Goal: Task Accomplishment & Management: Manage account settings

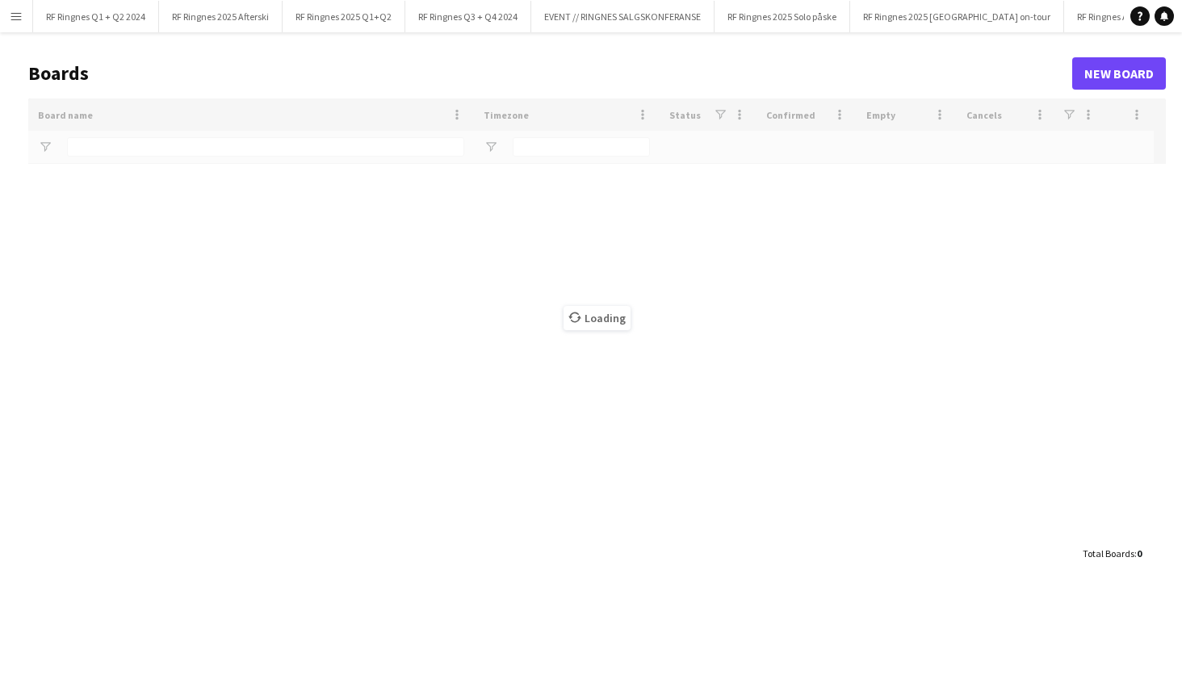
type input "*******"
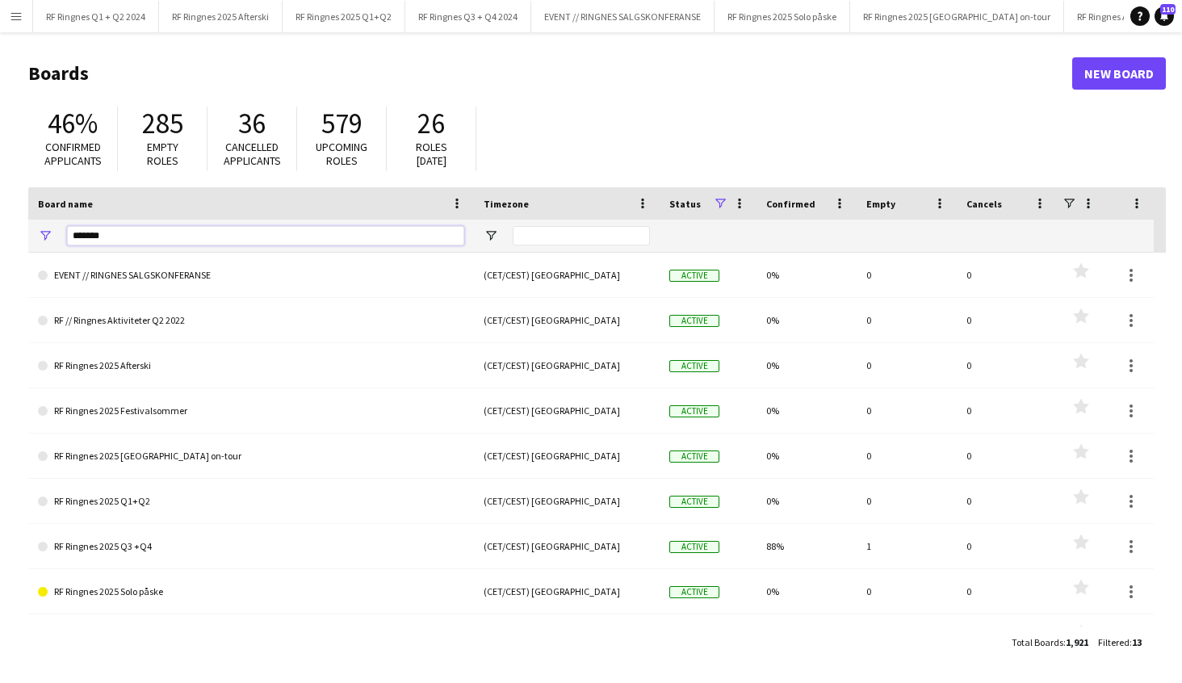
drag, startPoint x: 49, startPoint y: 234, endPoint x: 19, endPoint y: 233, distance: 29.9
click at [19, 233] on main "Boards New Board 46% Confirmed applicants 285 Empty roles 36 Cancelled applican…" at bounding box center [591, 357] width 1182 height 650
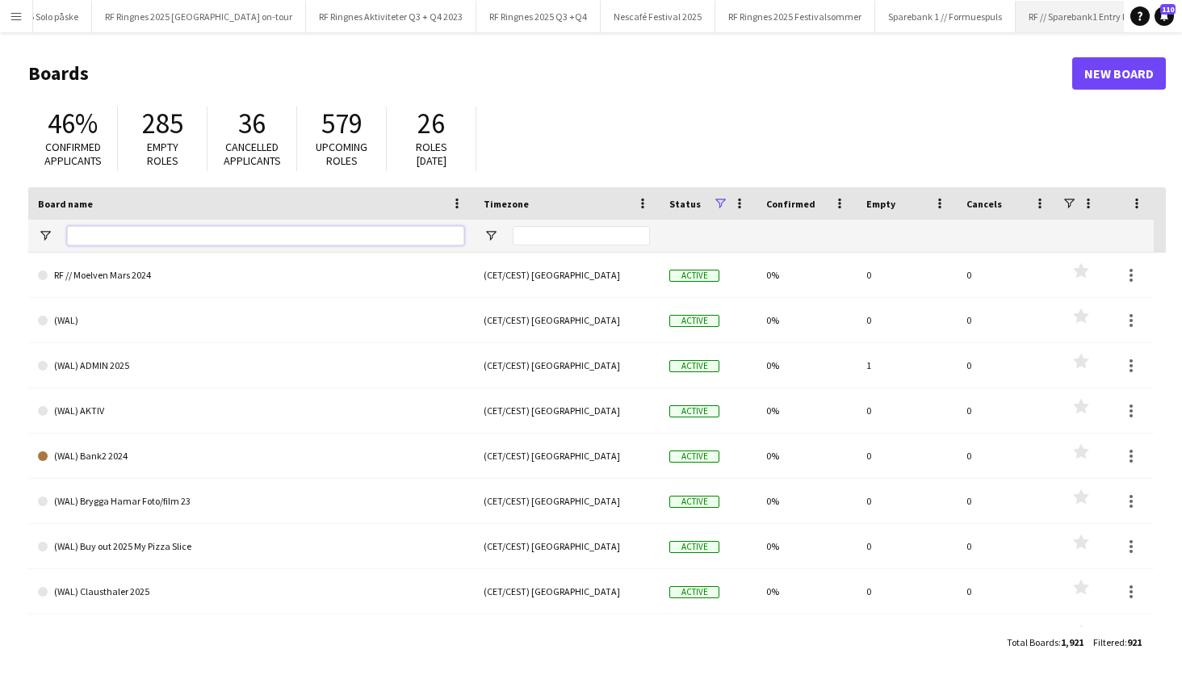
scroll to position [0, 755]
click at [737, 19] on button "RF Ringnes 2025 Festivalsommer Close" at bounding box center [798, 16] width 160 height 31
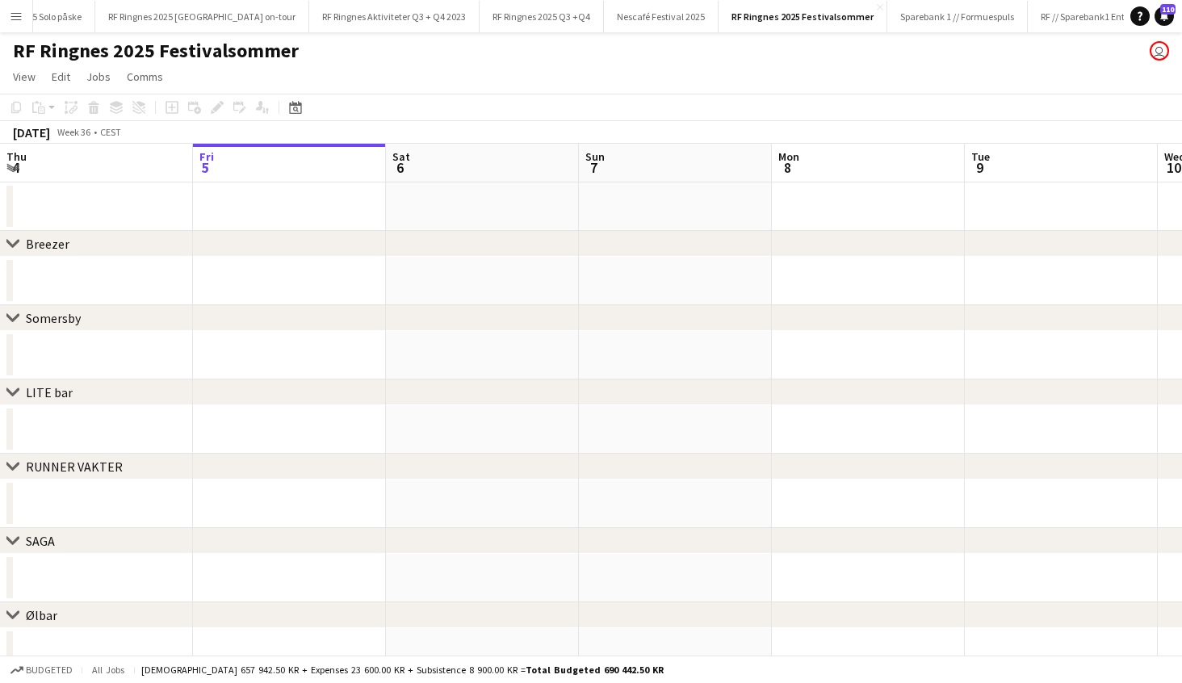
scroll to position [1, 0]
click at [18, 76] on span "View" at bounding box center [24, 76] width 23 height 15
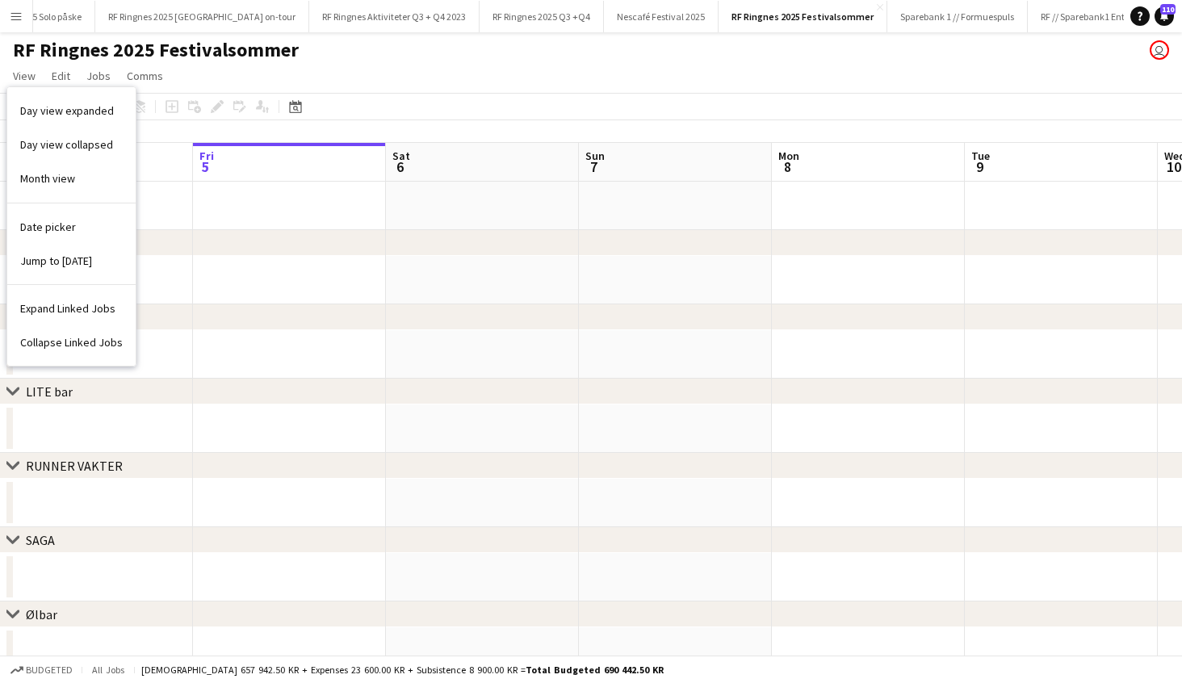
click at [9, 12] on button "Menu" at bounding box center [16, 16] width 32 height 32
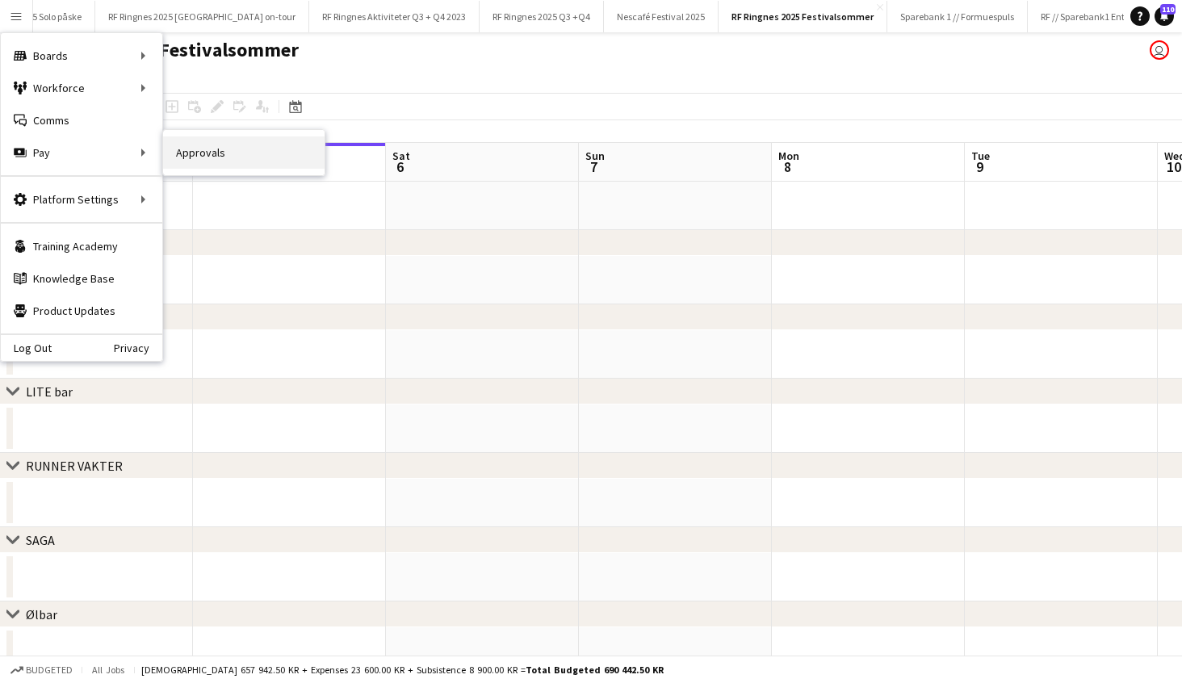
click at [197, 152] on link "Approvals" at bounding box center [243, 152] width 161 height 32
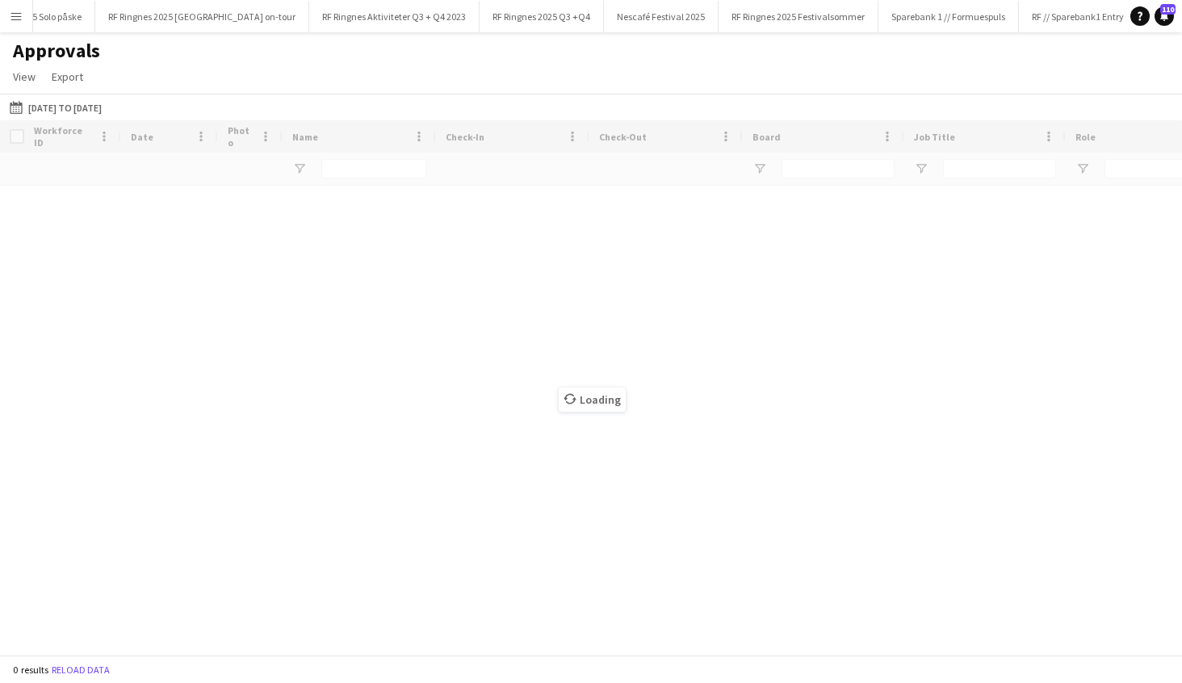
click at [153, 109] on div "[DATE] to [DATE] [DATE] to [DATE] [DATE] This Week This Month [DATE] Last Week …" at bounding box center [591, 107] width 1182 height 27
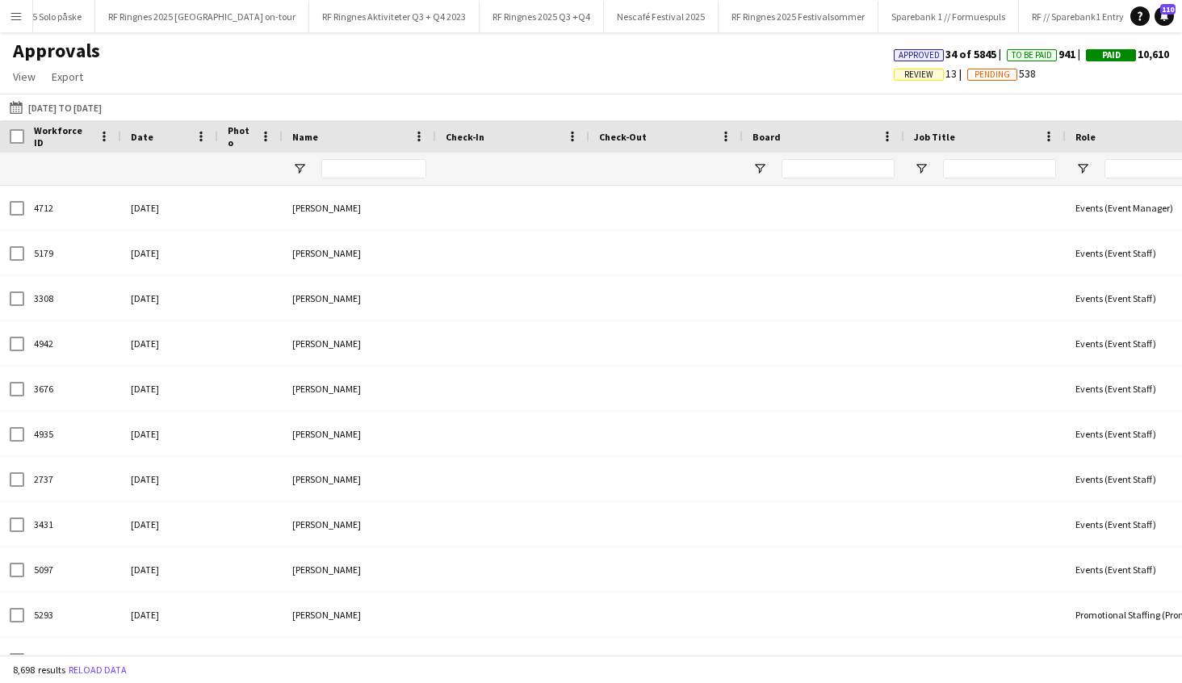
type input "*******"
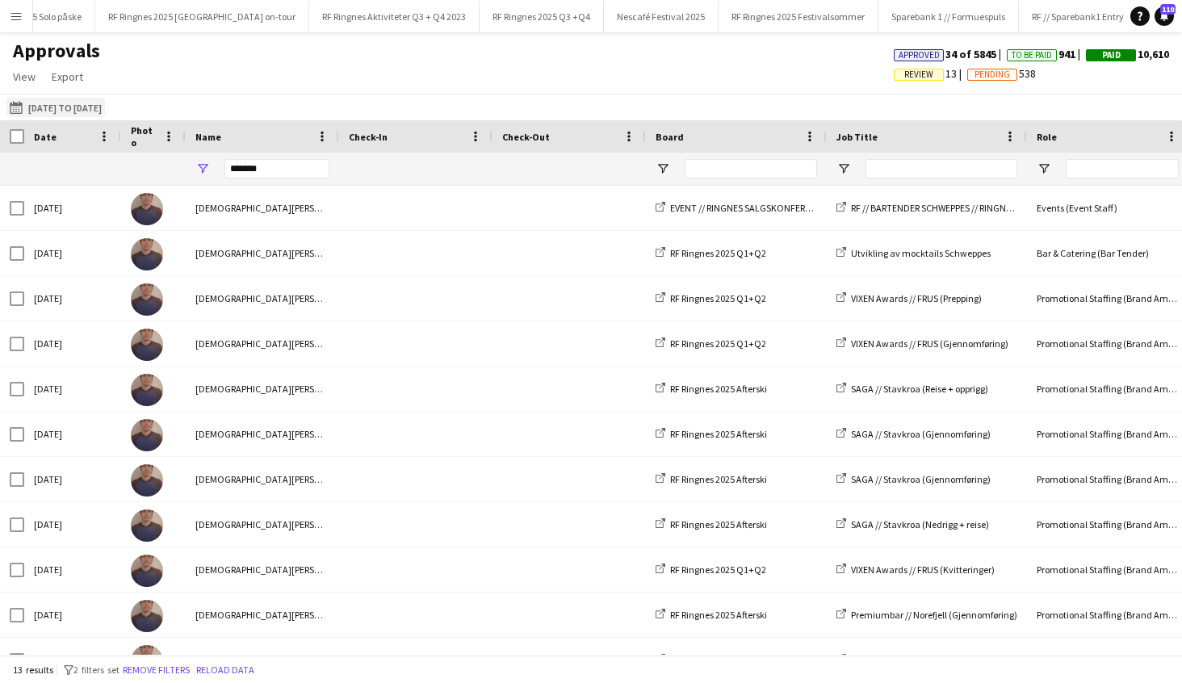
click at [58, 106] on button "[DATE] to [DATE] [DATE] to [DATE]" at bounding box center [55, 107] width 98 height 19
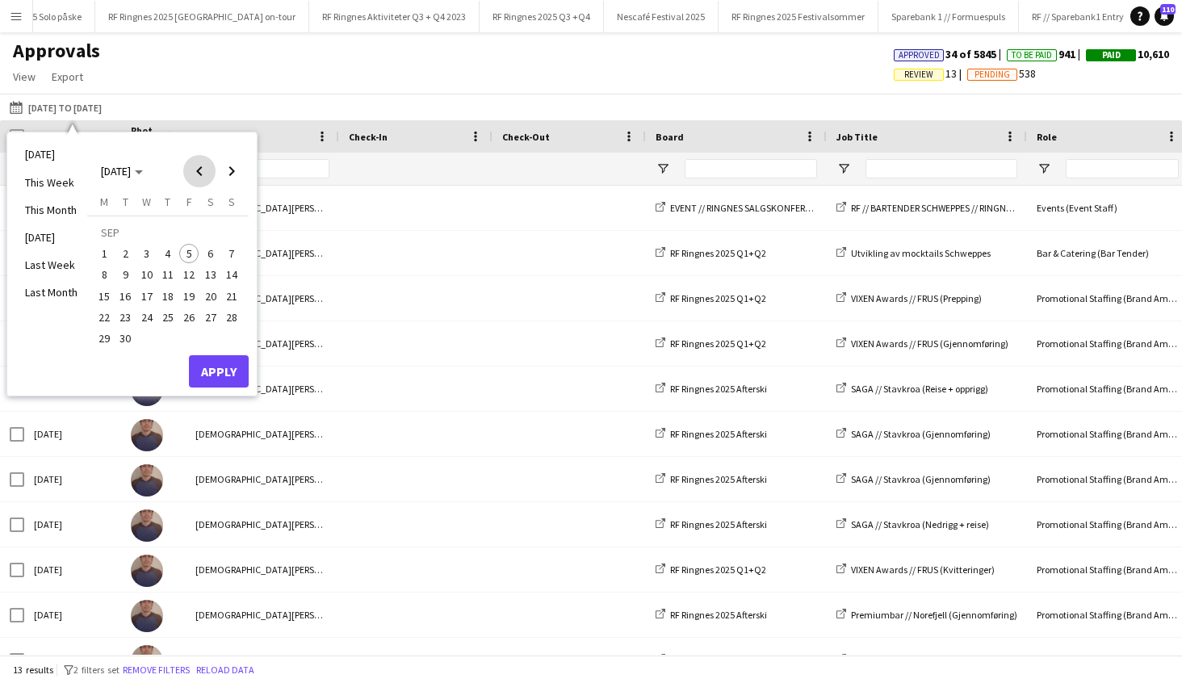
click at [203, 170] on span "Previous month" at bounding box center [199, 171] width 32 height 32
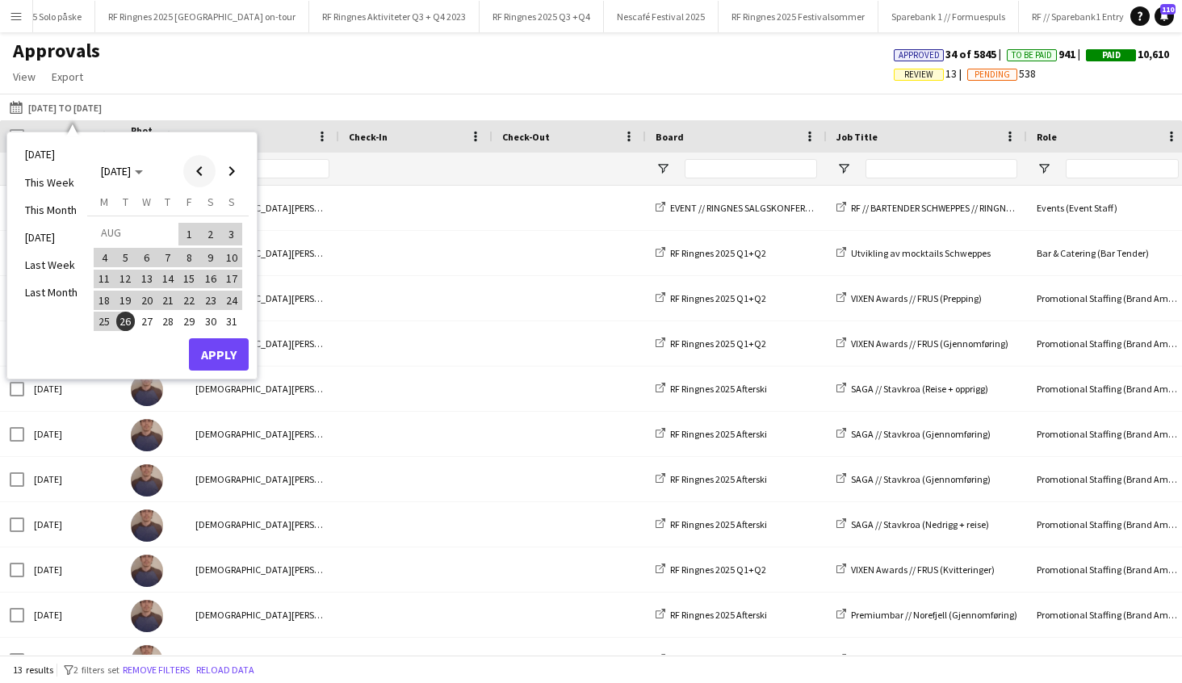
click at [203, 170] on span "Previous month" at bounding box center [199, 171] width 32 height 32
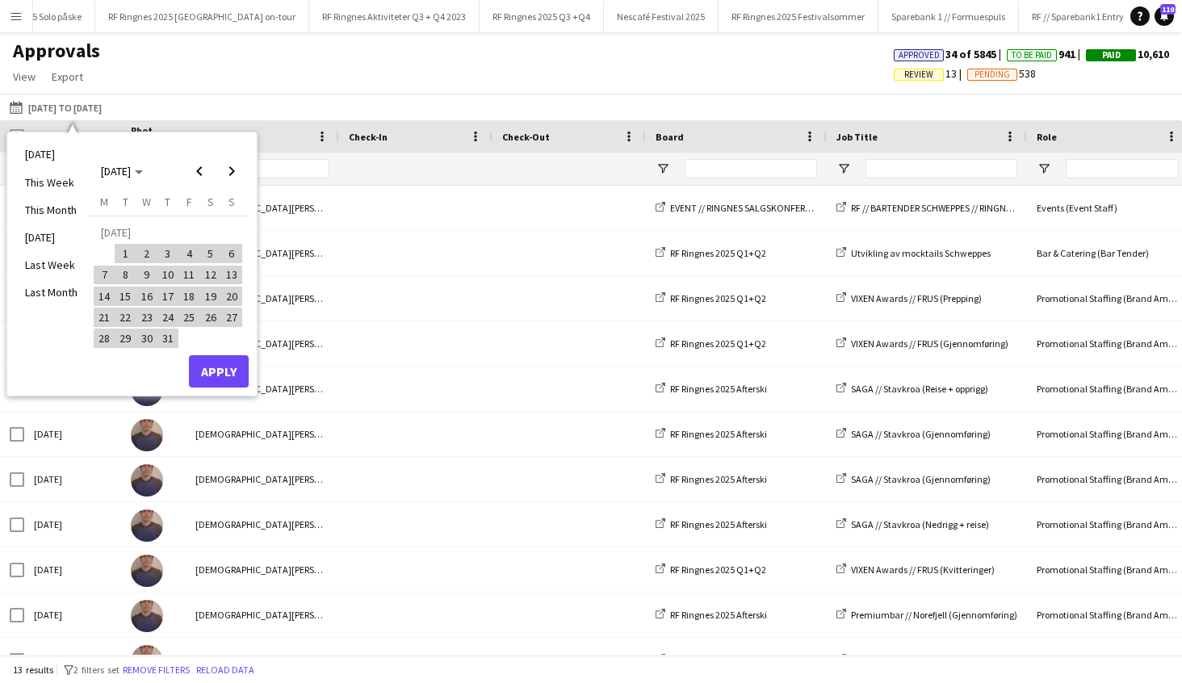
click at [113, 258] on td at bounding box center [104, 253] width 21 height 21
click at [122, 255] on span "1" at bounding box center [125, 253] width 19 height 19
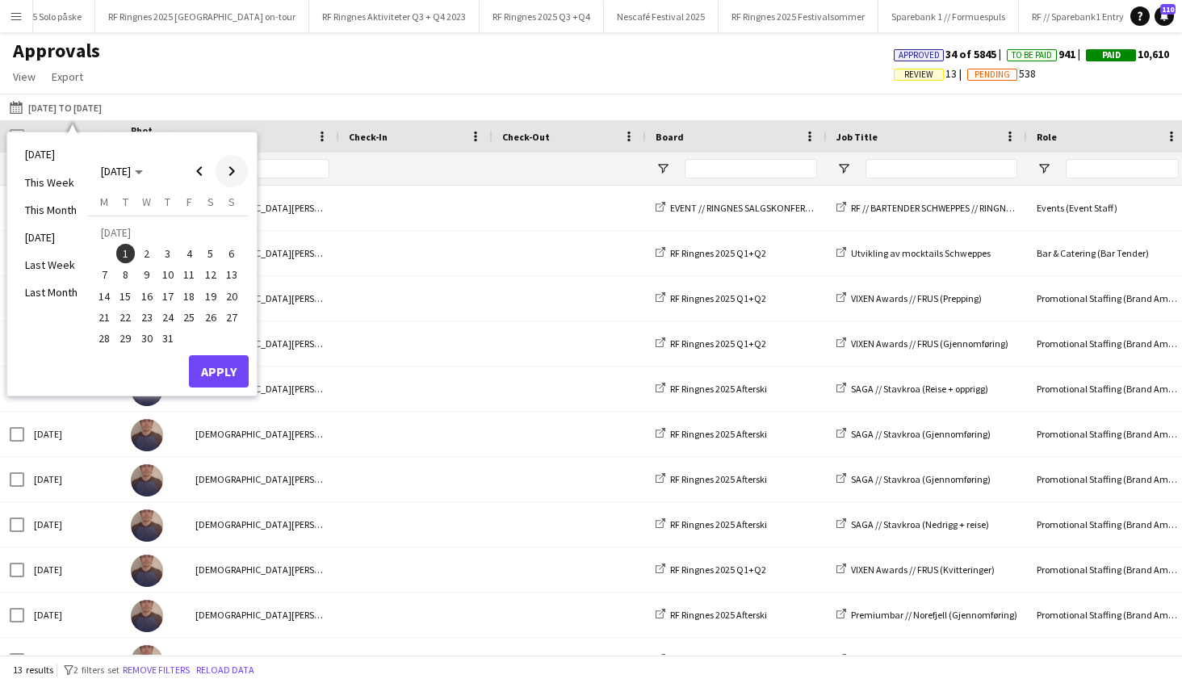
click at [230, 174] on span "Next month" at bounding box center [232, 171] width 32 height 32
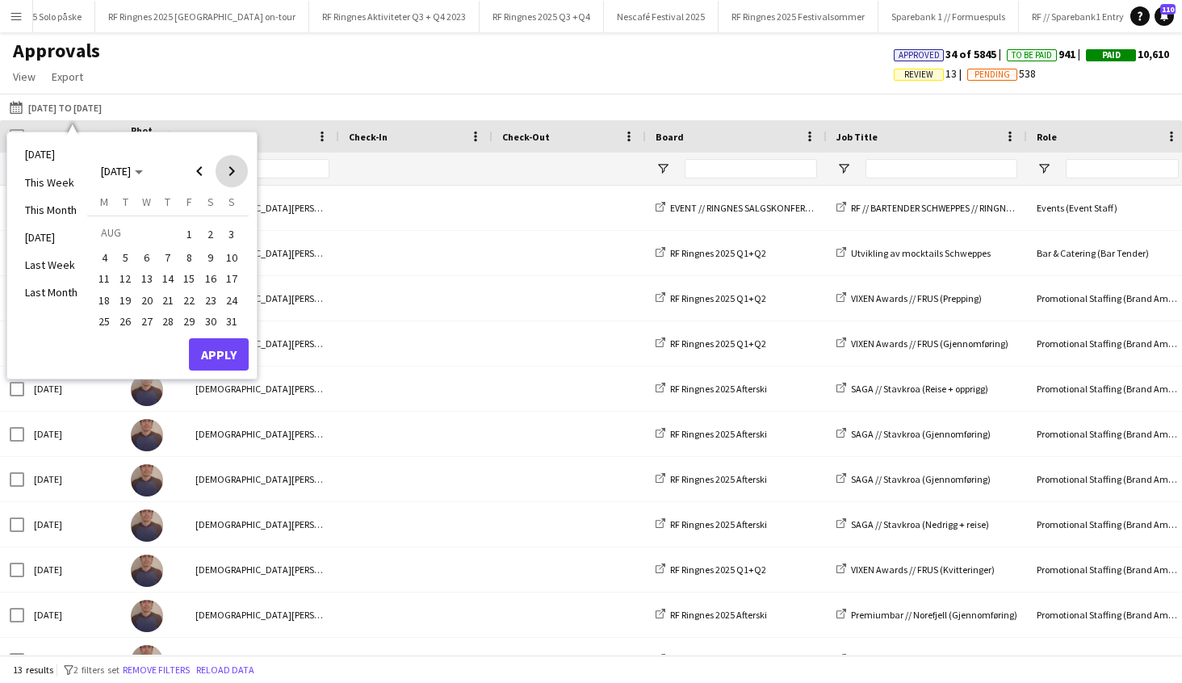
click at [230, 174] on span "Next month" at bounding box center [232, 171] width 32 height 32
drag, startPoint x: 190, startPoint y: 253, endPoint x: 200, endPoint y: 268, distance: 17.9
click at [191, 253] on span "5" at bounding box center [188, 253] width 19 height 19
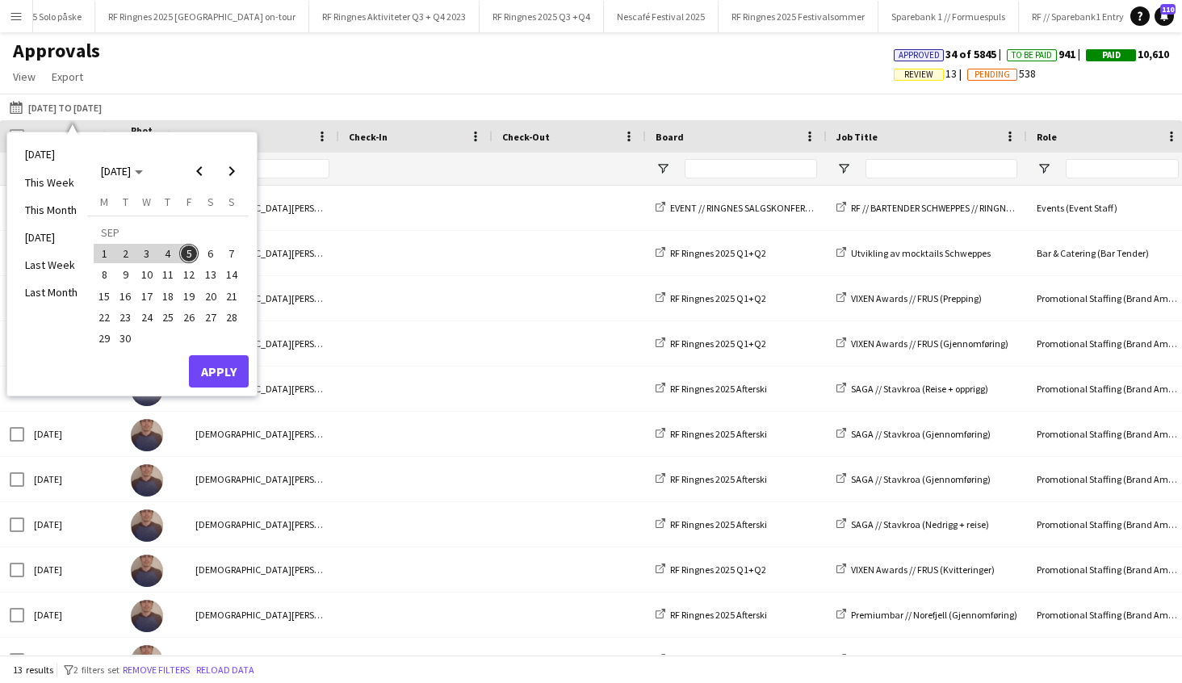
click at [227, 373] on button "Apply" at bounding box center [219, 371] width 60 height 32
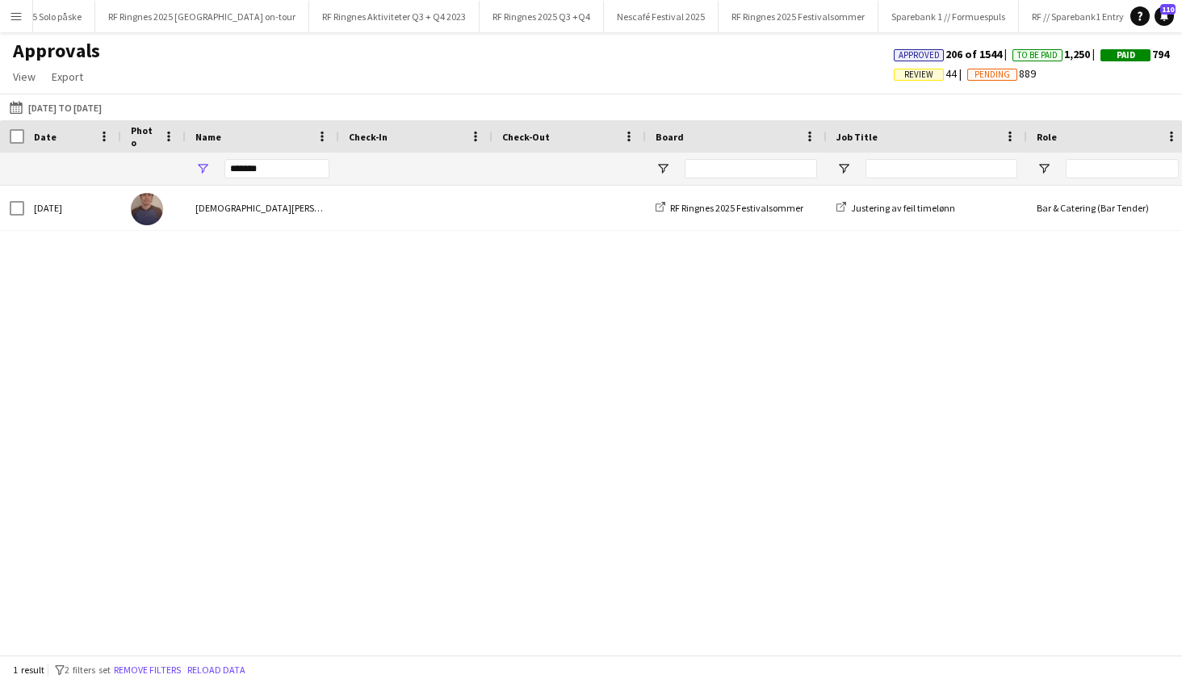
drag, startPoint x: 188, startPoint y: 167, endPoint x: 175, endPoint y: 165, distance: 13.1
drag, startPoint x: 274, startPoint y: 171, endPoint x: 133, endPoint y: 169, distance: 140.5
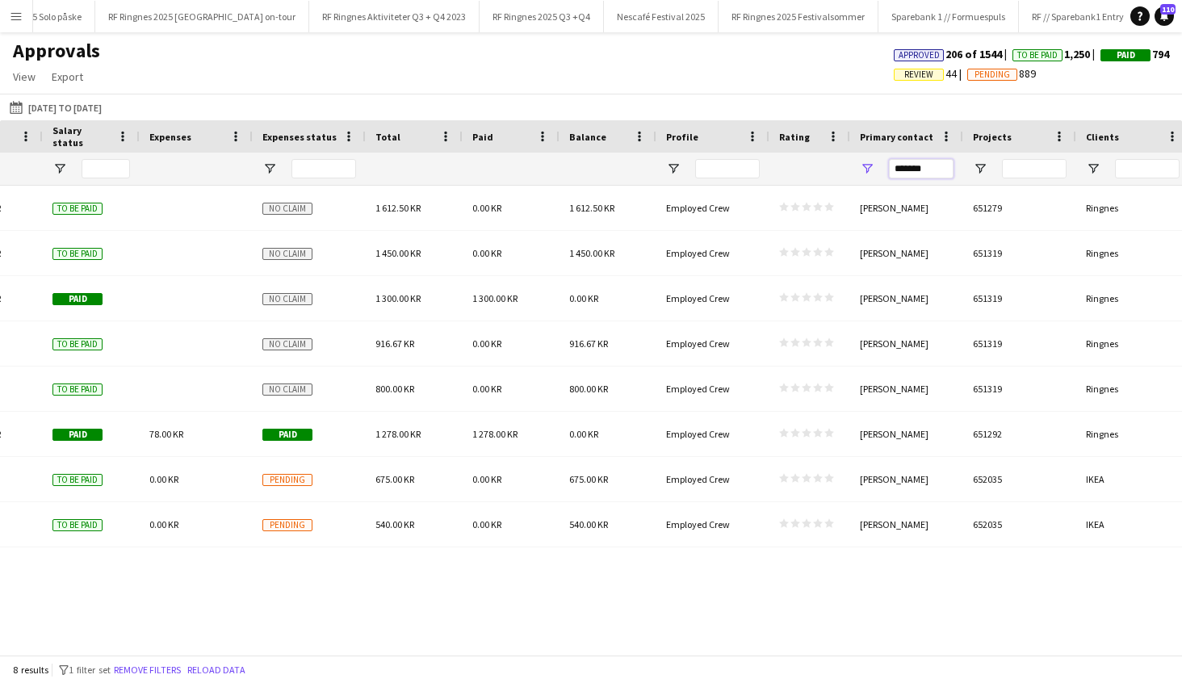
drag, startPoint x: 917, startPoint y: 175, endPoint x: 725, endPoint y: 178, distance: 192.1
type input "******"
drag, startPoint x: 901, startPoint y: 164, endPoint x: 848, endPoint y: 171, distance: 53.0
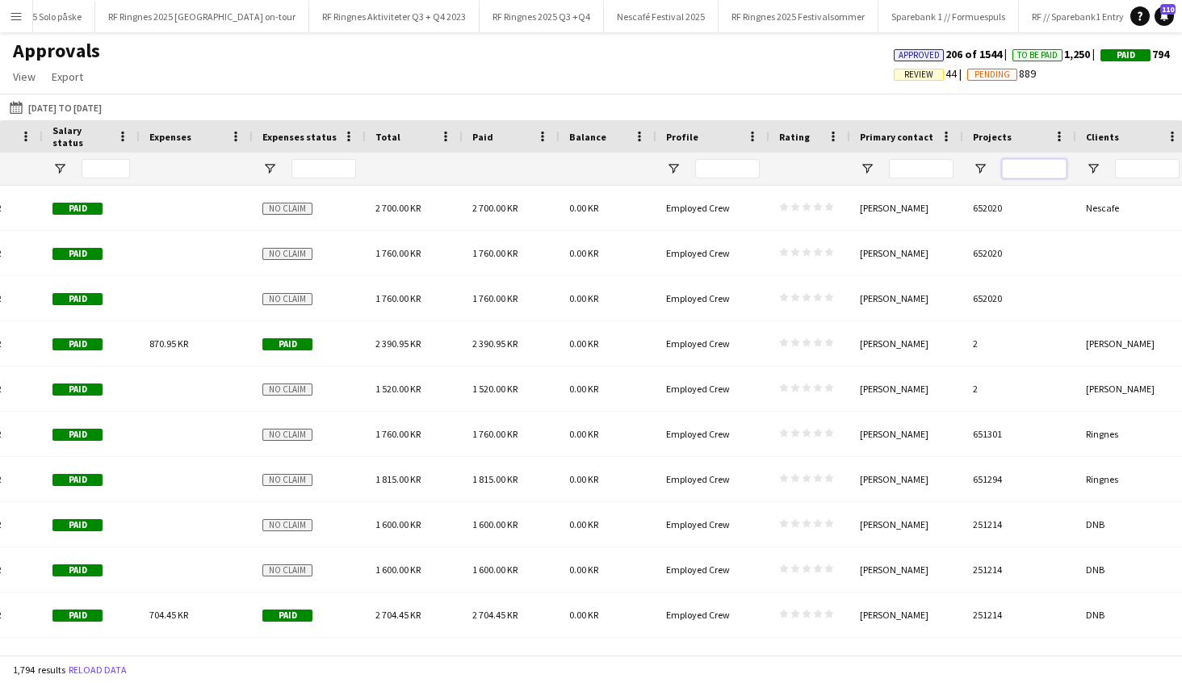
drag, startPoint x: 1028, startPoint y: 174, endPoint x: 1048, endPoint y: 174, distance: 19.4
click at [1029, 174] on input "Projects Filter Input" at bounding box center [1034, 168] width 65 height 19
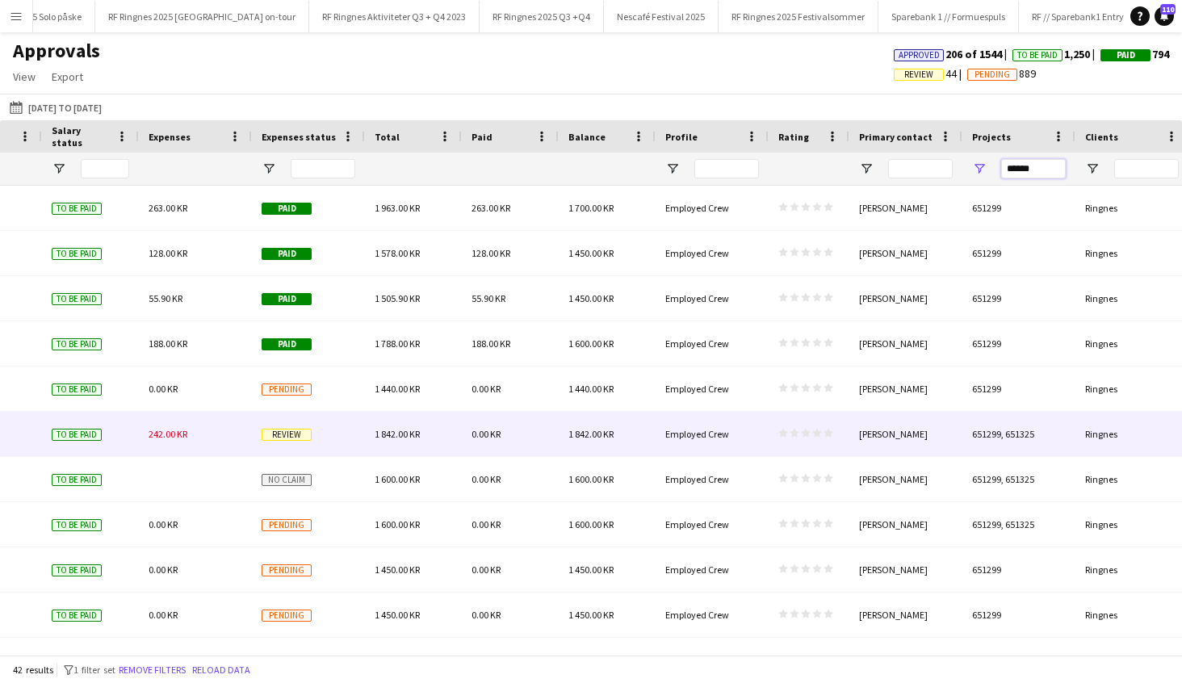
type input "******"
click at [954, 439] on div "[PERSON_NAME]" at bounding box center [905, 434] width 113 height 44
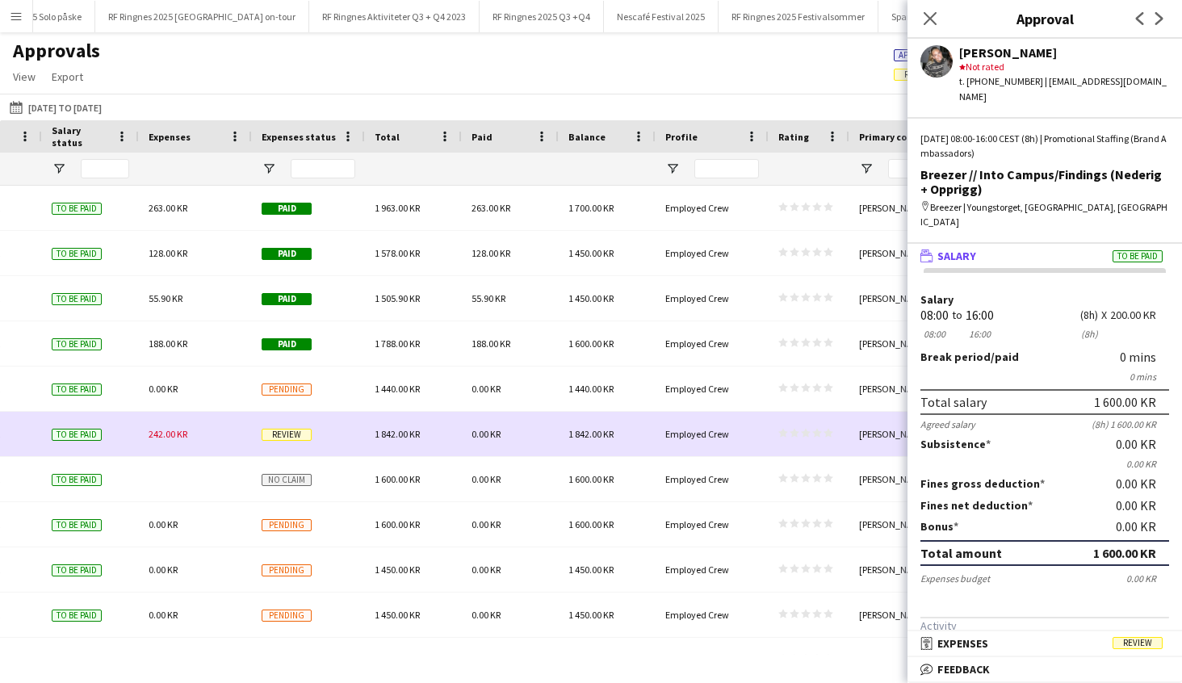
click at [845, 450] on div "star star star star star star star star star star" at bounding box center [808, 434] width 81 height 44
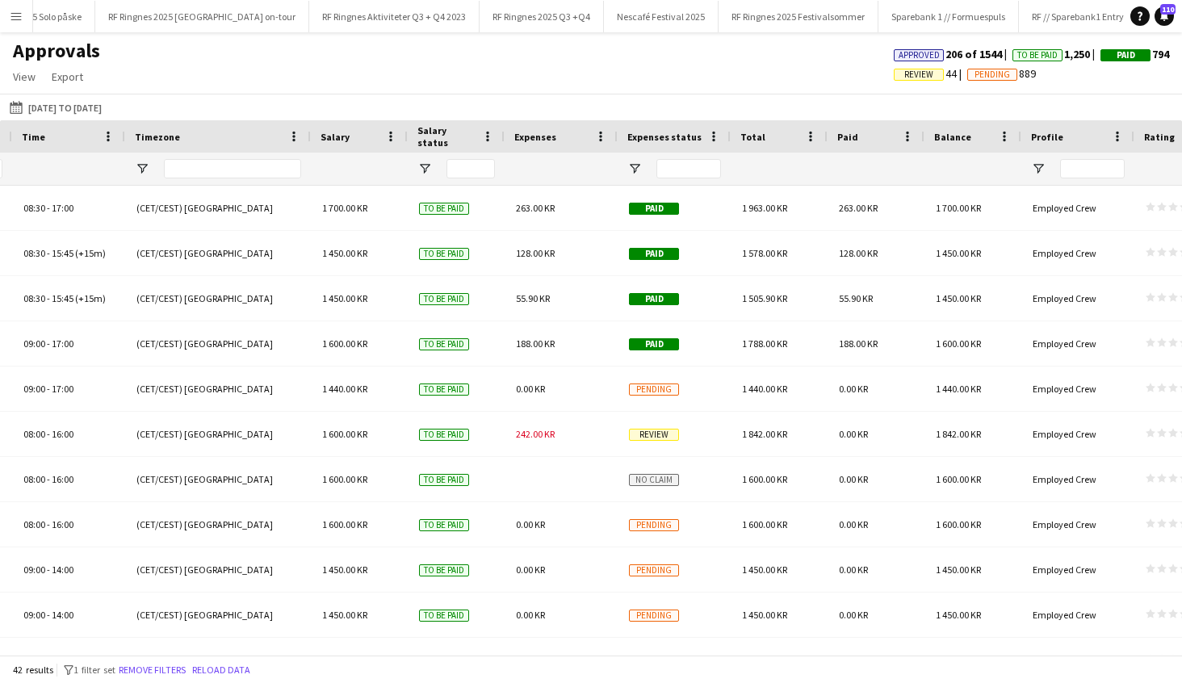
scroll to position [0, 1344]
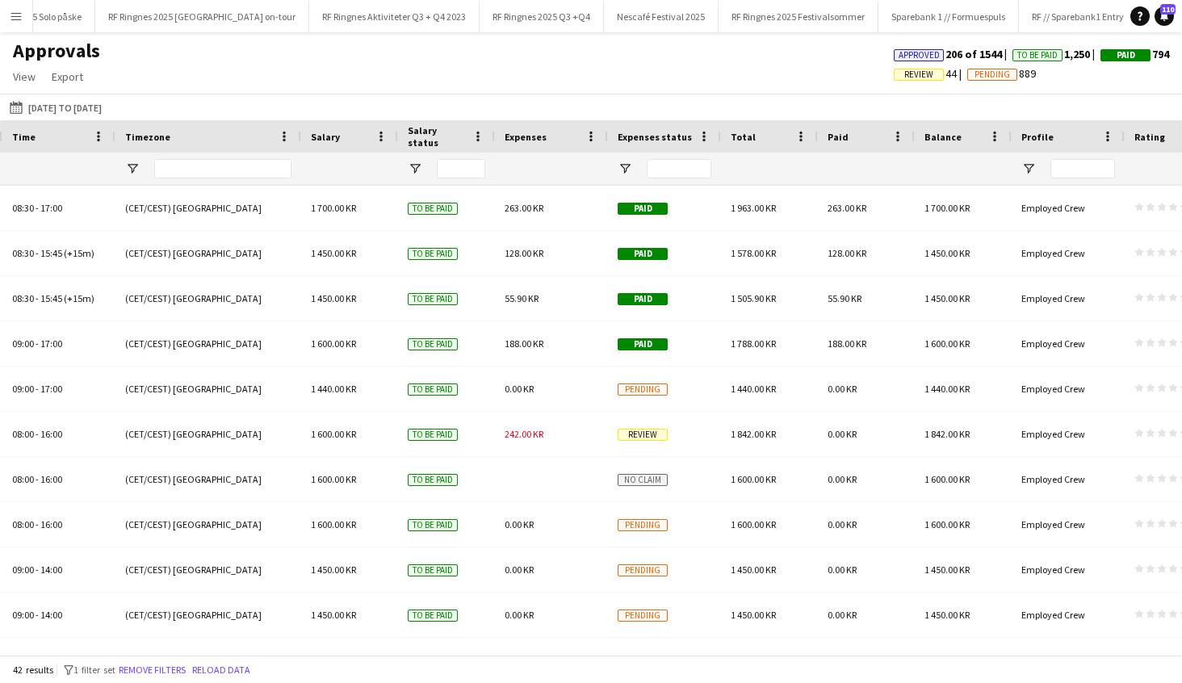
click at [525, 435] on span "242.00 KR" at bounding box center [524, 434] width 39 height 12
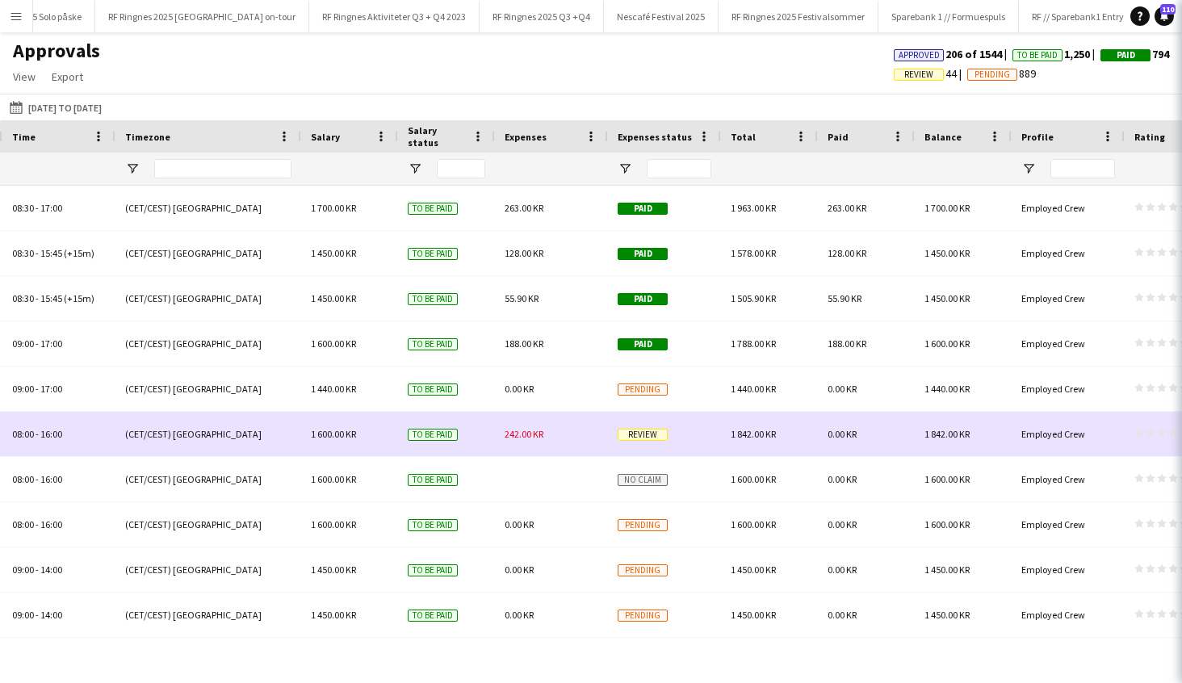
click at [525, 435] on span "242.00 KR" at bounding box center [524, 434] width 39 height 12
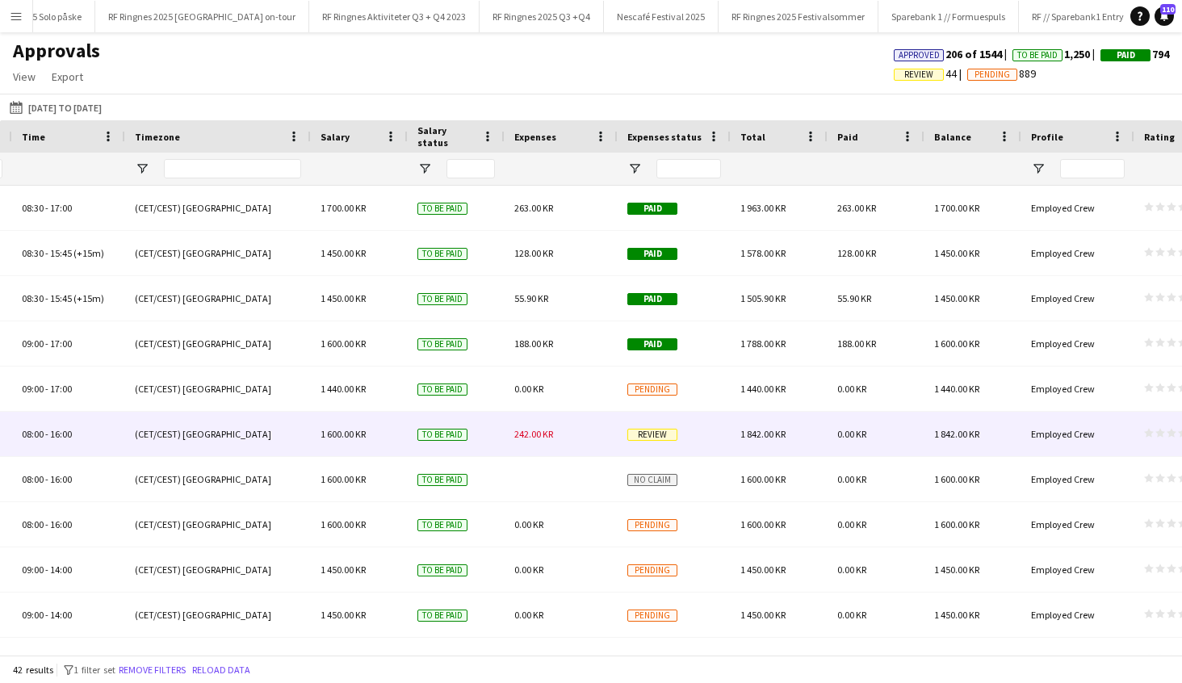
click at [520, 436] on span "242.00 KR" at bounding box center [533, 434] width 39 height 12
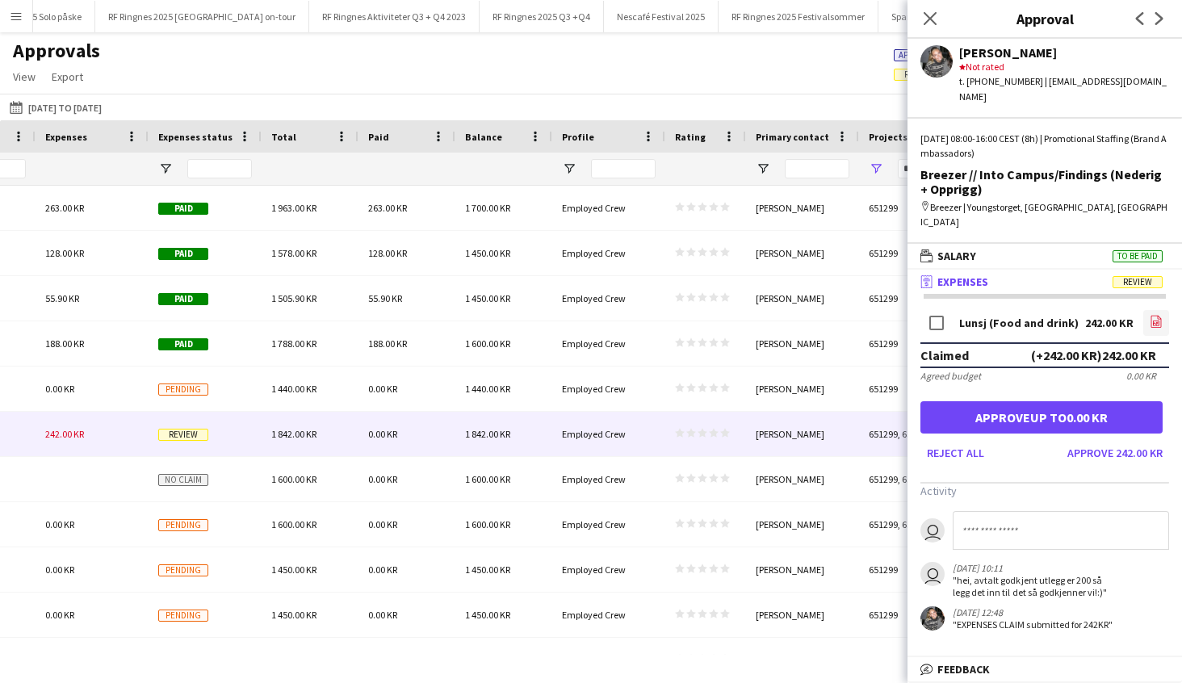
click at [1156, 322] on icon at bounding box center [1157, 323] width 2 height 2
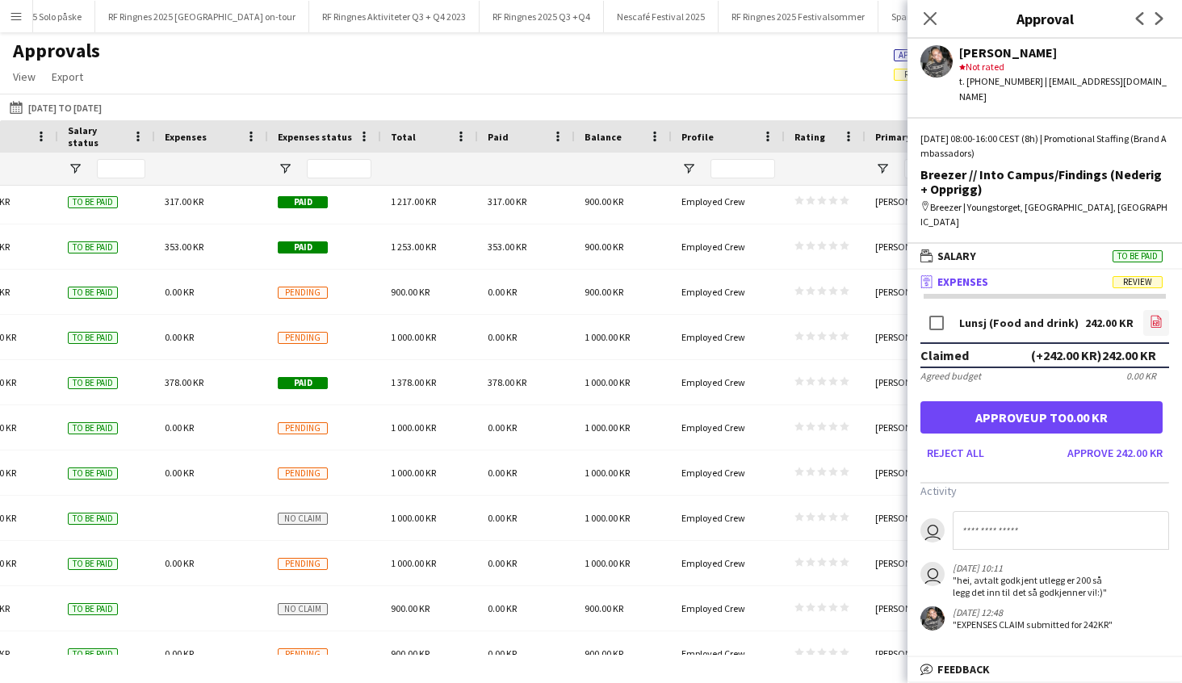
scroll to position [609, 0]
